Goal: Information Seeking & Learning: Learn about a topic

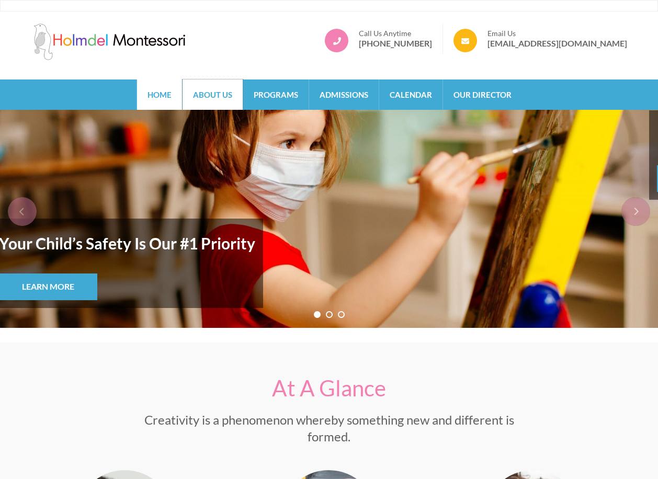
click at [220, 95] on link "About Us" at bounding box center [212, 94] width 60 height 30
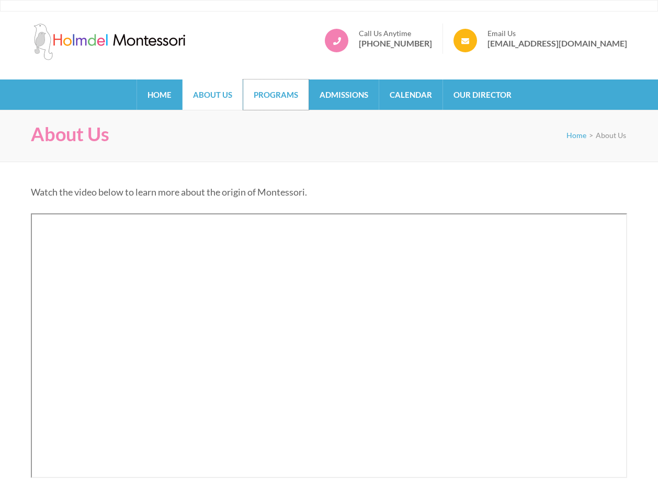
click at [298, 91] on link "Programs" at bounding box center [275, 94] width 65 height 30
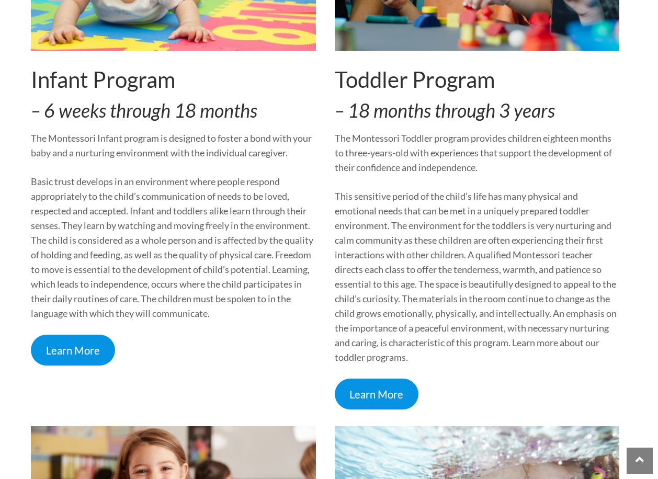
scroll to position [338, 0]
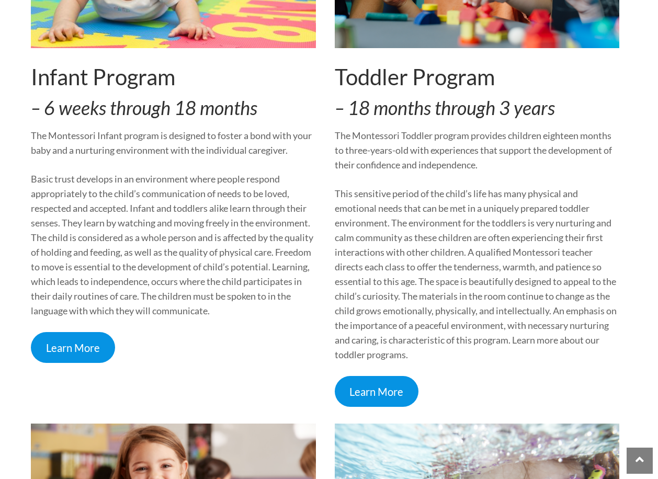
click at [380, 304] on p "This sensitive period of the child’s life has many physical and emotional needs…" at bounding box center [477, 274] width 285 height 176
click at [399, 159] on p "The Montessori Toddler program provides children eighteen months to three-years…" at bounding box center [477, 150] width 285 height 44
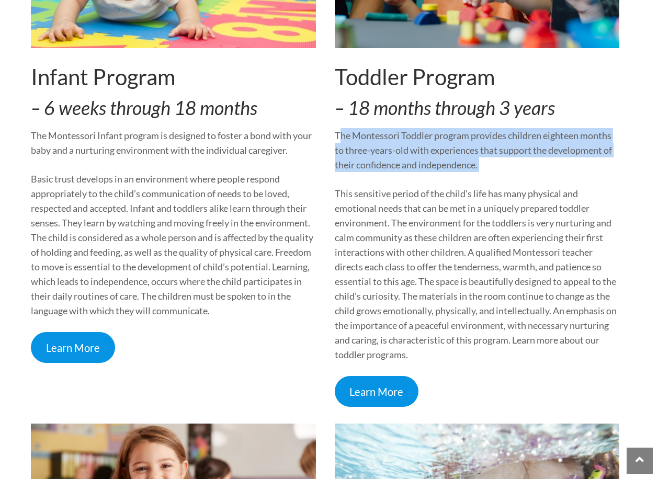
click at [399, 159] on p "The Montessori Toddler program provides children eighteen months to three-years…" at bounding box center [477, 150] width 285 height 44
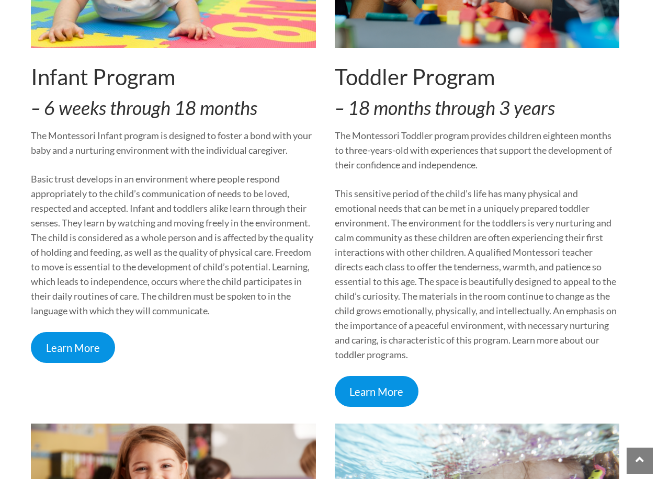
click at [412, 165] on p "The Montessori Toddler program provides children eighteen months to three-years…" at bounding box center [477, 150] width 285 height 44
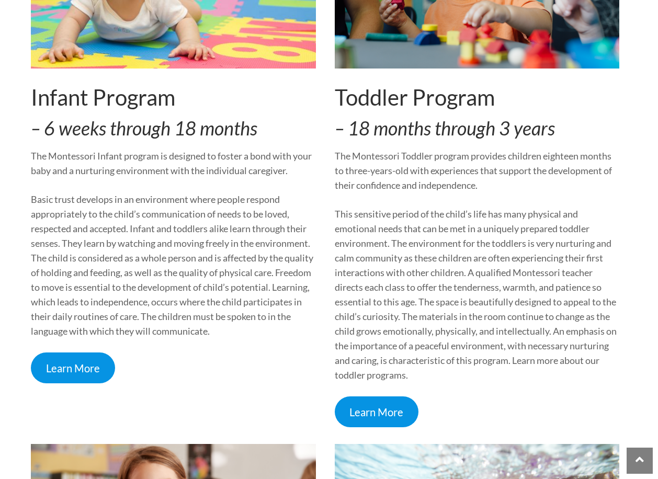
scroll to position [306, 0]
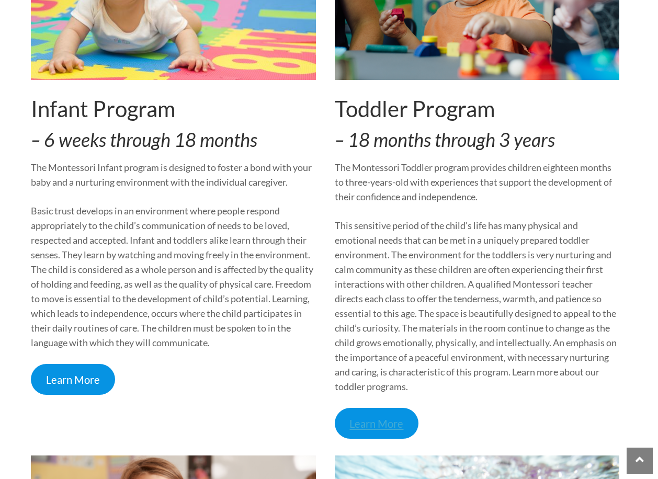
click at [390, 421] on link "Learn More" at bounding box center [377, 423] width 84 height 31
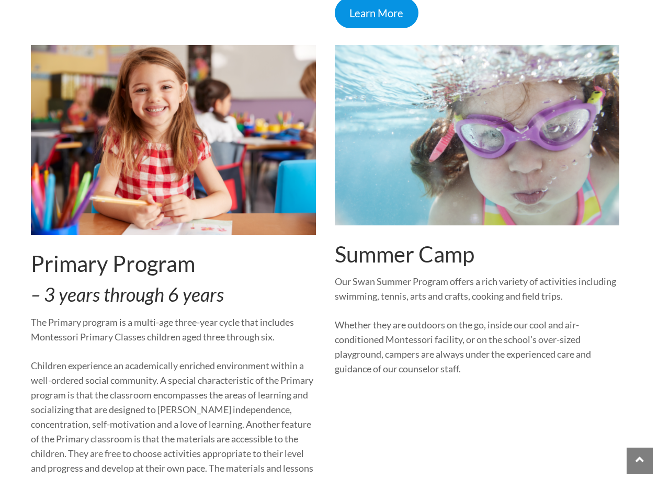
scroll to position [717, 0]
click at [94, 172] on img at bounding box center [173, 139] width 285 height 190
click at [119, 278] on div "Primary Program – 3 years through 6 years The Primary program is a multi-age th…" at bounding box center [173, 296] width 285 height 504
click at [165, 205] on img at bounding box center [173, 139] width 285 height 190
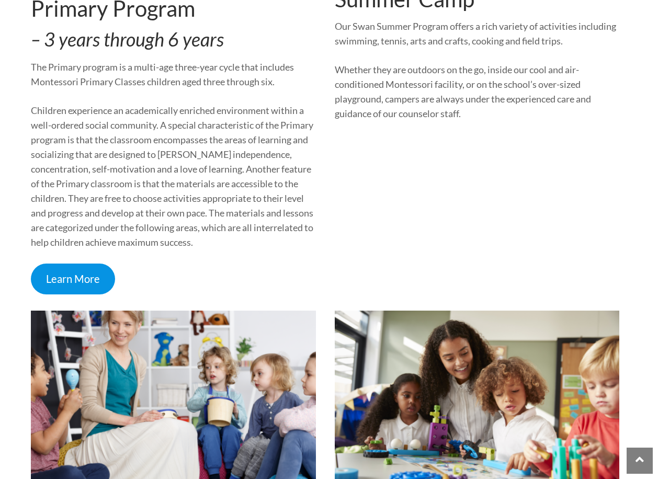
scroll to position [992, 0]
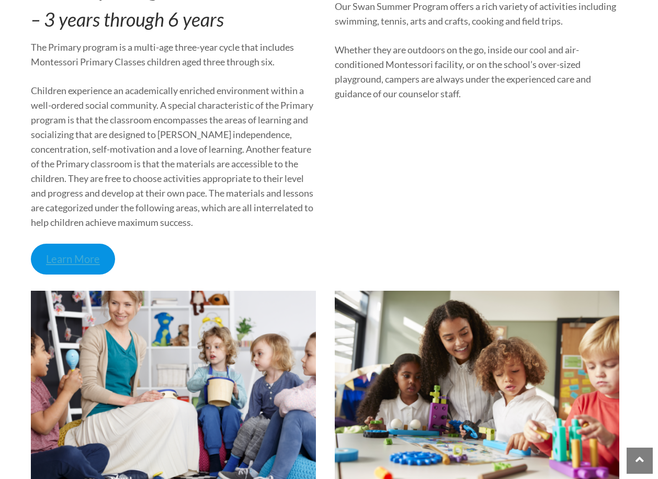
click at [81, 260] on link "Learn More" at bounding box center [73, 259] width 84 height 31
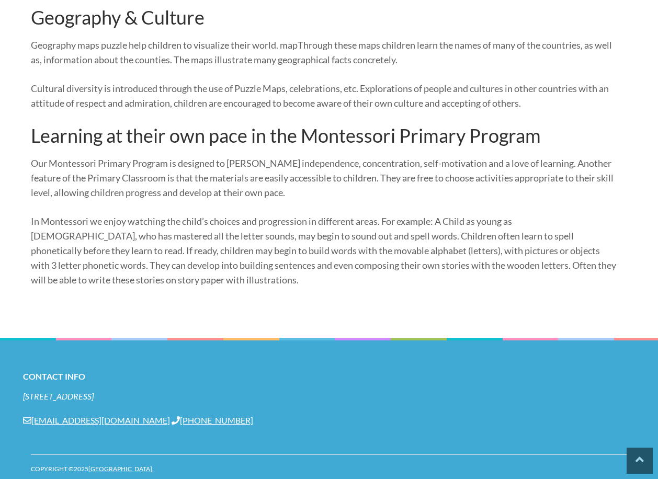
scroll to position [1301, 0]
